Goal: Register for event/course

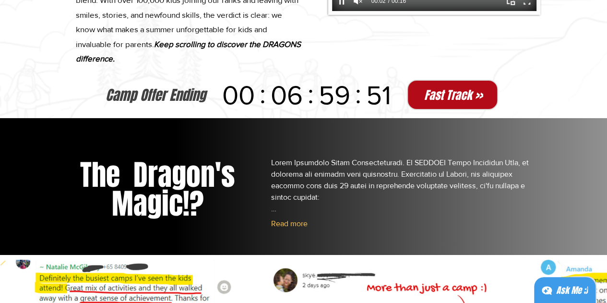
scroll to position [816, 0]
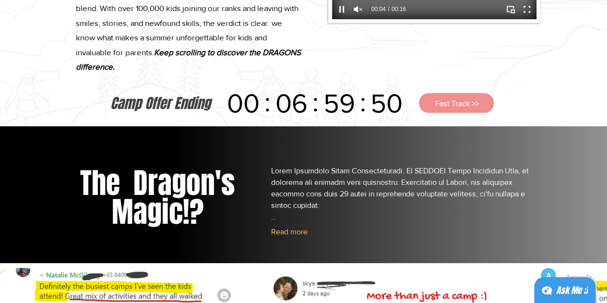
click at [468, 107] on span "Fast Track >>" at bounding box center [457, 103] width 44 height 8
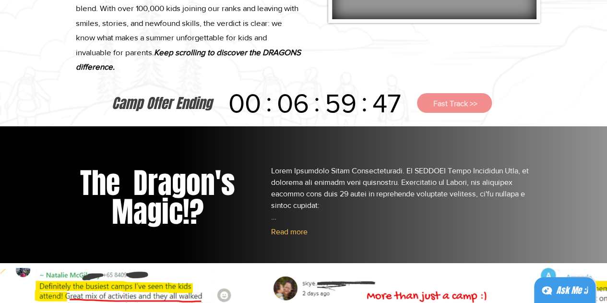
click at [468, 110] on button "Fast Track >>" at bounding box center [454, 103] width 75 height 20
click at [454, 107] on span "Fast Track >>" at bounding box center [456, 103] width 44 height 8
click at [424, 109] on button "Fast Track >>" at bounding box center [455, 103] width 75 height 20
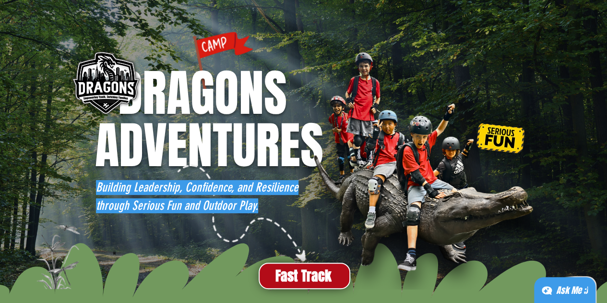
scroll to position [96, 0]
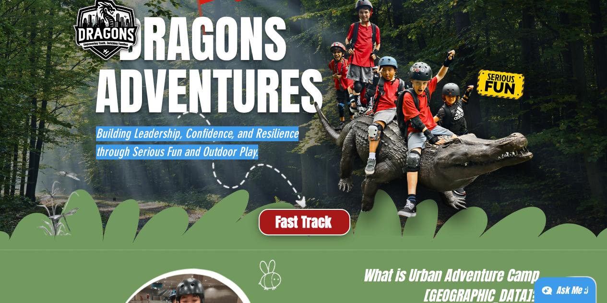
click at [305, 224] on span "Fast Track" at bounding box center [303, 222] width 56 height 19
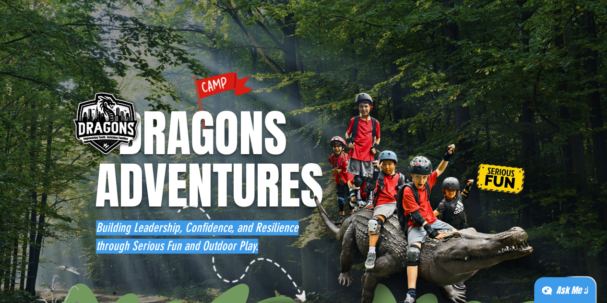
scroll to position [0, 0]
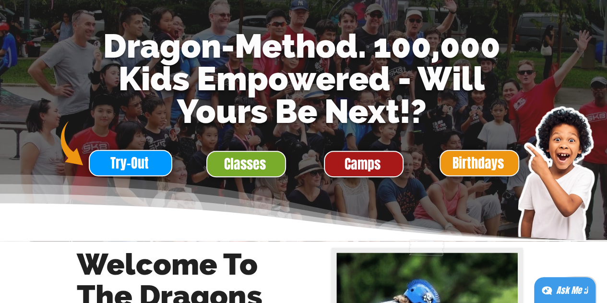
click at [363, 164] on span "Camps" at bounding box center [363, 164] width 36 height 19
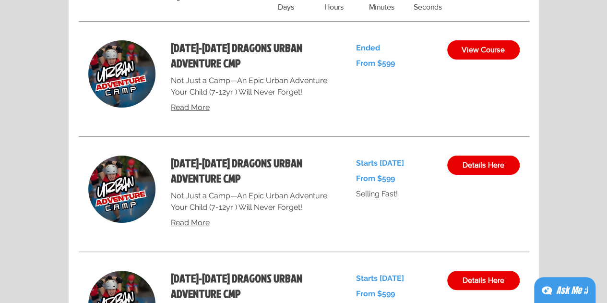
scroll to position [3695, 0]
